Goal: Obtain resource: Download file/media

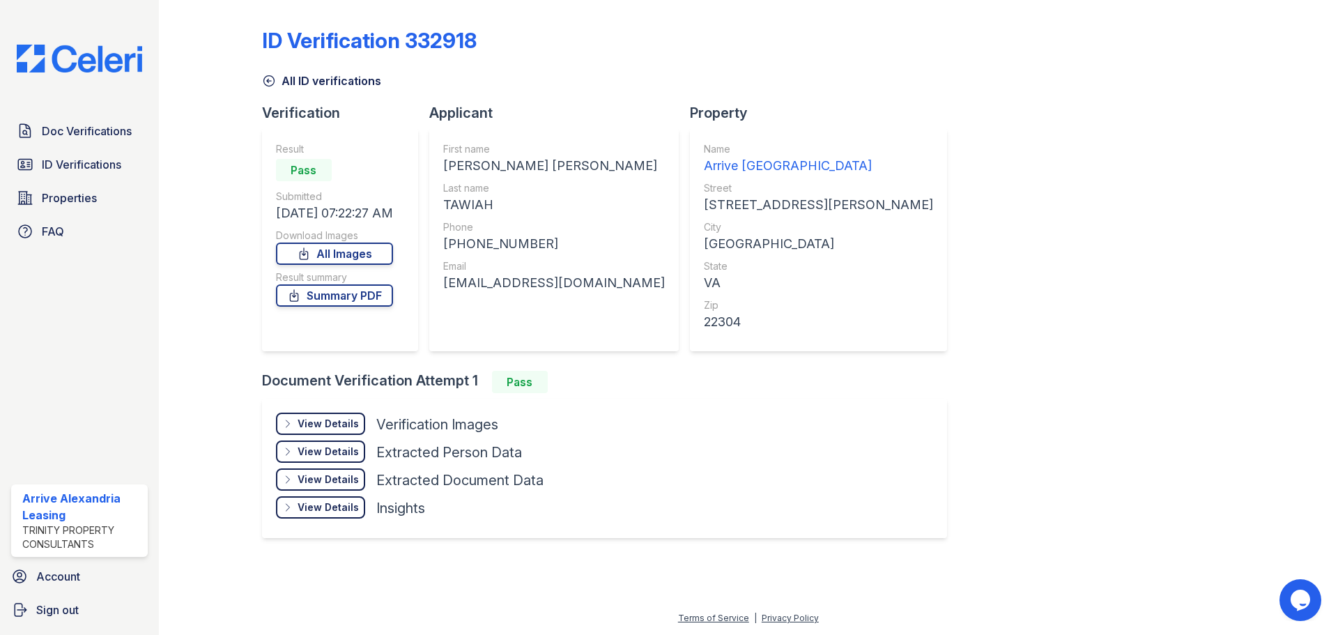
click at [366, 309] on div "Result Pass Submitted 10/03/25 07:22:27 AM Download Images All Images Result su…" at bounding box center [334, 239] width 117 height 195
click at [368, 301] on link "Summary PDF" at bounding box center [334, 295] width 117 height 22
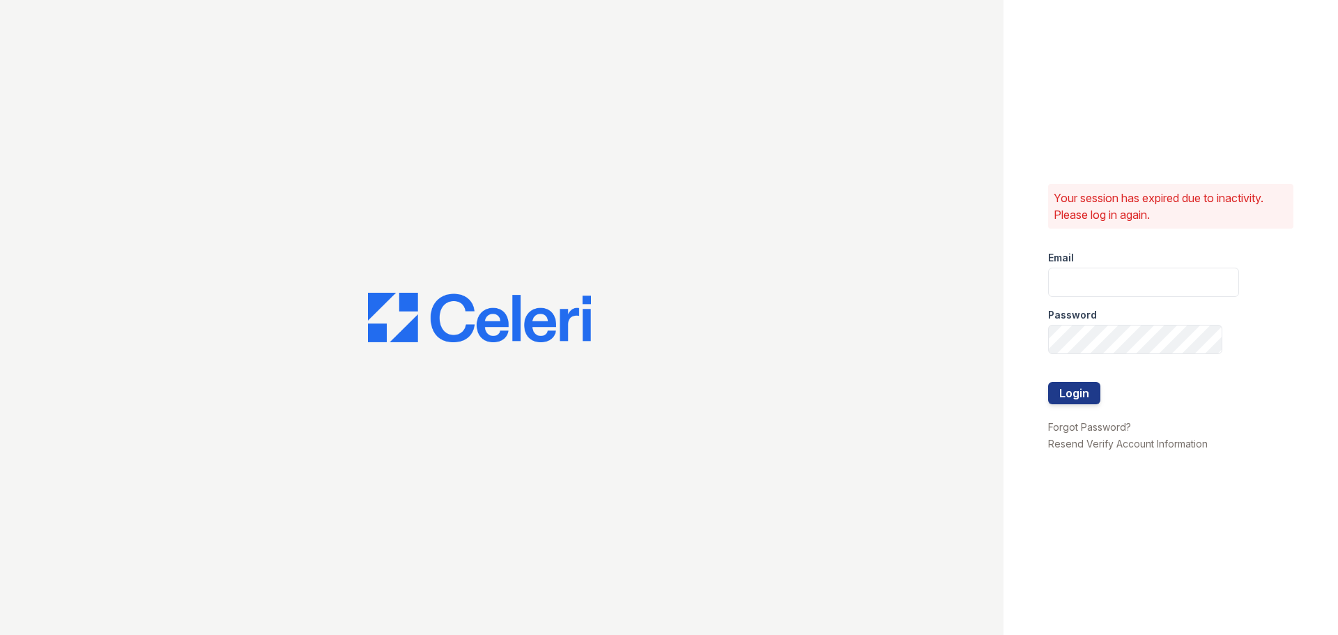
type input "arrivealexandria@trinity-pm.com"
click at [1082, 406] on div at bounding box center [1143, 411] width 191 height 14
click at [1082, 396] on button "Login" at bounding box center [1074, 393] width 52 height 22
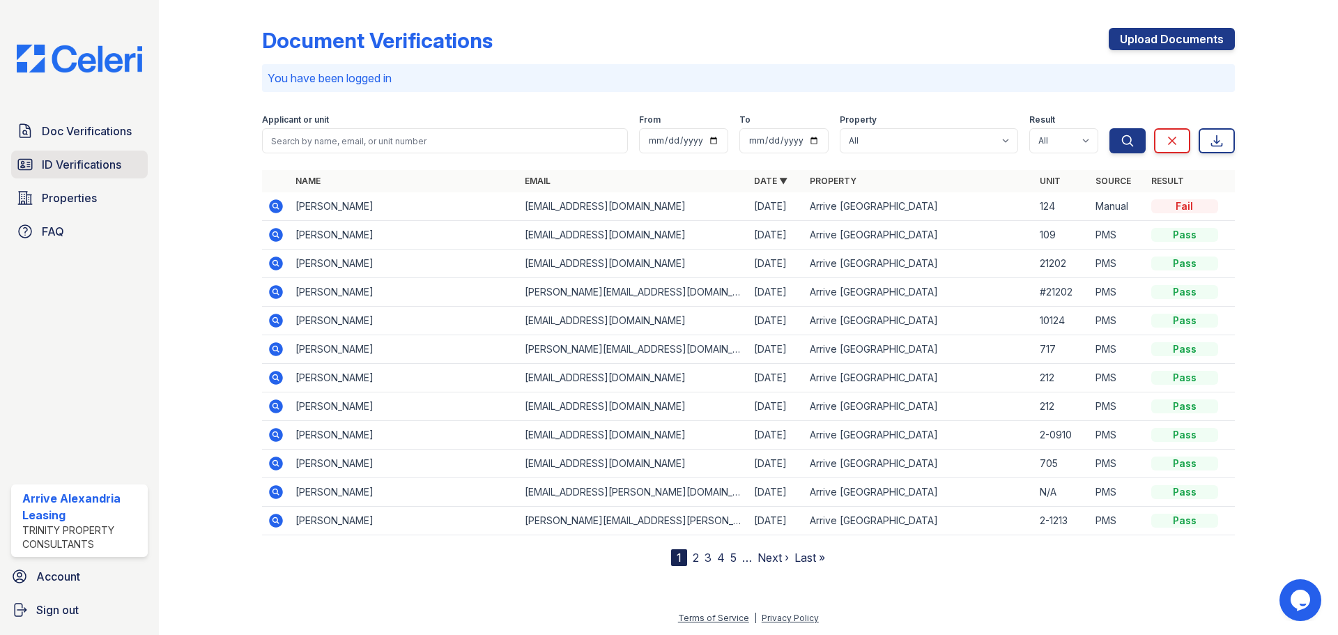
click at [79, 155] on link "ID Verifications" at bounding box center [79, 165] width 137 height 28
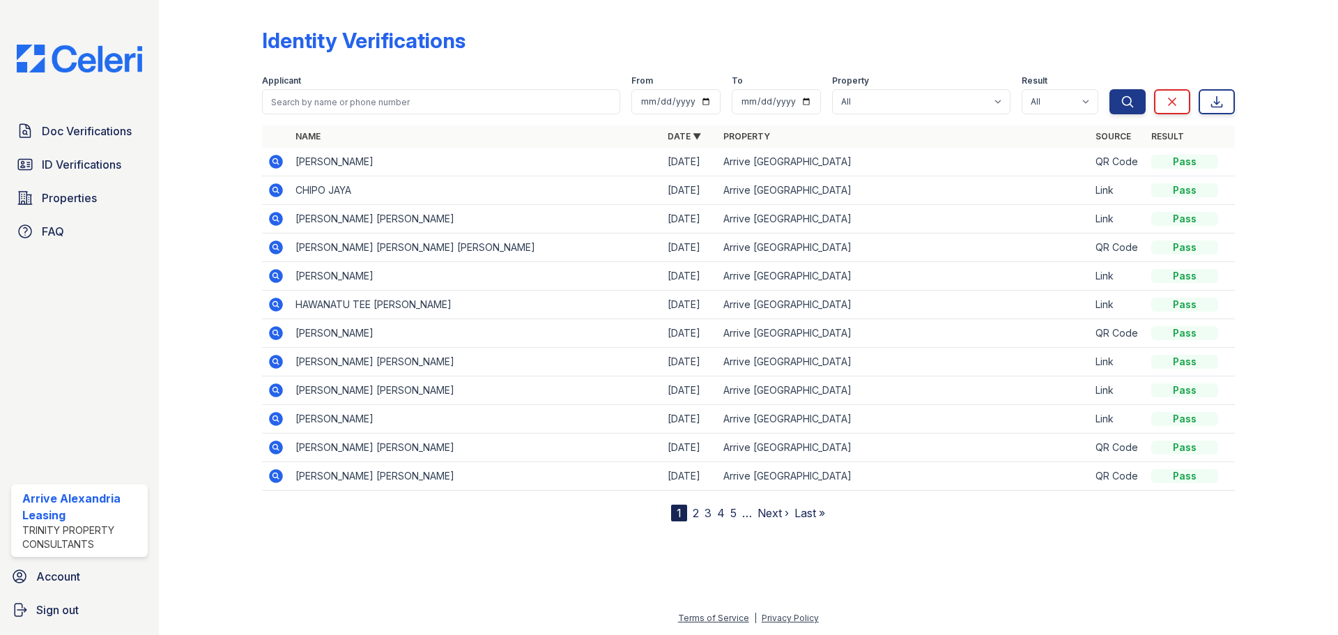
click at [282, 160] on icon at bounding box center [276, 162] width 14 height 14
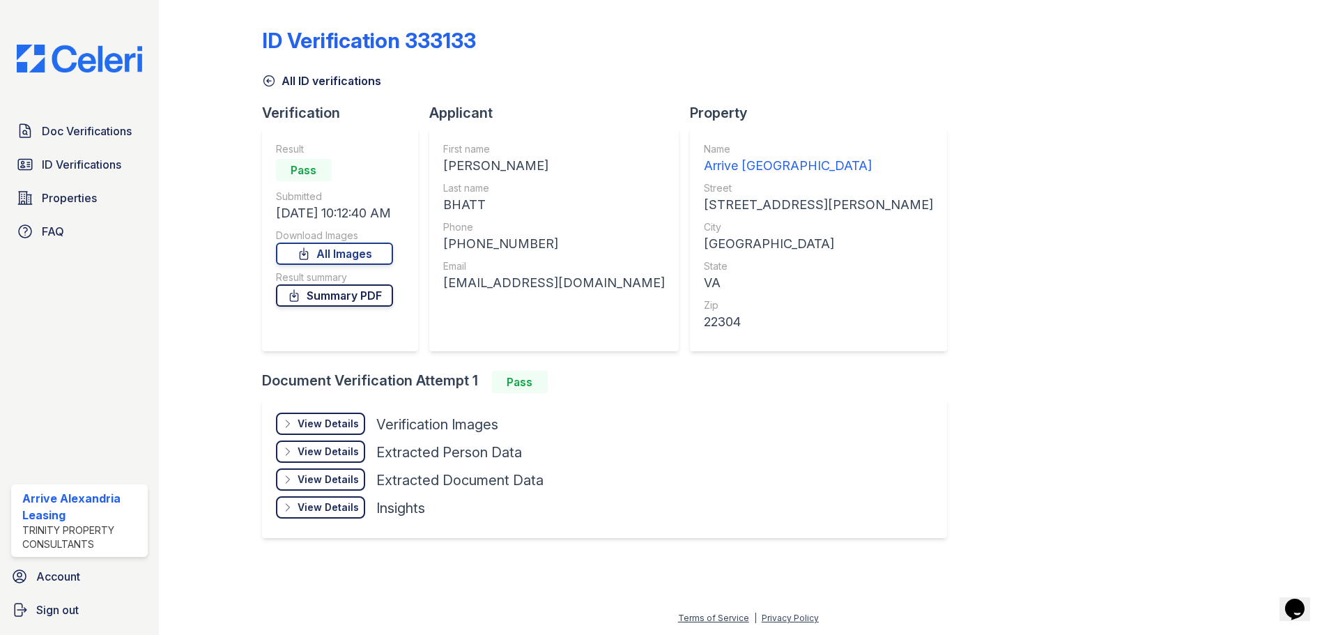
click at [383, 299] on link "Summary PDF" at bounding box center [334, 295] width 117 height 22
